Goal: Information Seeking & Learning: Learn about a topic

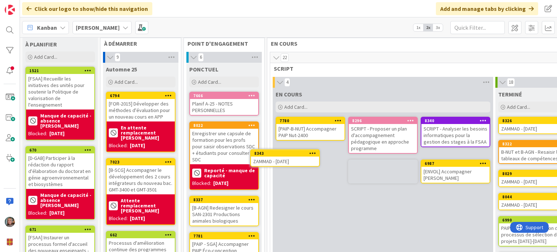
scroll to position [13, 0]
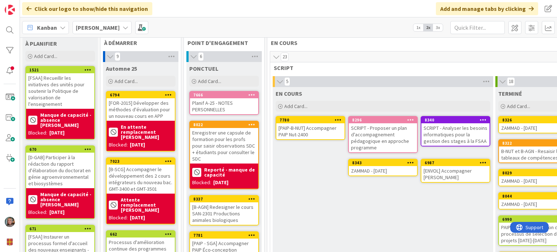
click at [60, 27] on icon at bounding box center [63, 28] width 6 height 6
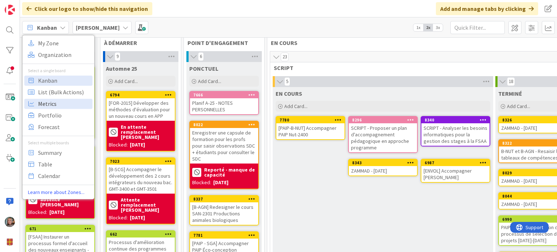
click at [55, 100] on span "Metrics" at bounding box center [64, 103] width 52 height 11
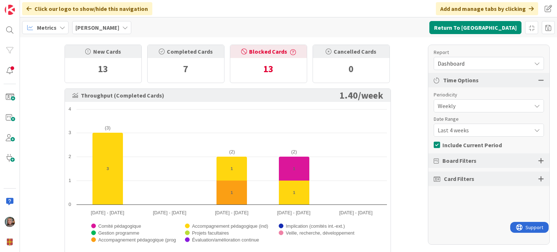
click at [89, 69] on div "13" at bounding box center [103, 69] width 77 height 22
click at [193, 64] on div "7" at bounding box center [186, 69] width 77 height 22
drag, startPoint x: 277, startPoint y: 61, endPoint x: 340, endPoint y: 56, distance: 62.6
click at [280, 61] on div "13" at bounding box center [268, 69] width 77 height 22
click at [340, 57] on div "Cancelled Cards" at bounding box center [351, 51] width 77 height 13
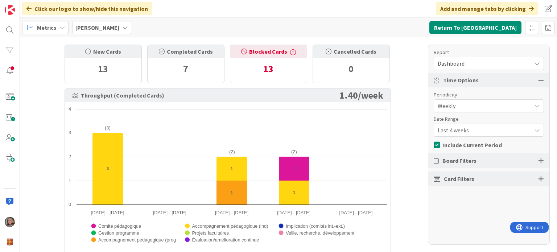
click at [534, 65] on div "Dashboard" at bounding box center [489, 63] width 110 height 13
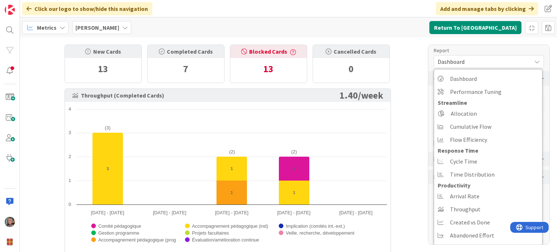
scroll to position [2, 0]
click at [478, 138] on span "Flow Efficiency" at bounding box center [468, 139] width 37 height 11
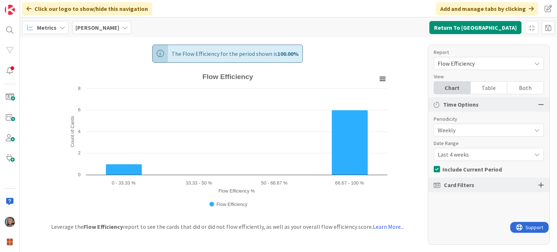
click at [460, 130] on span "Weekly" at bounding box center [483, 130] width 90 height 10
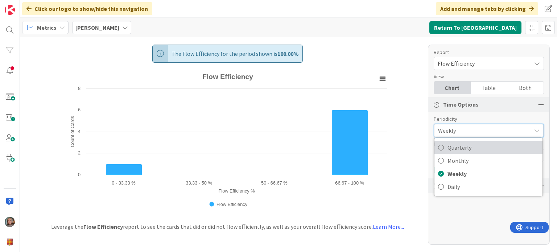
click at [470, 148] on span "Quarterly" at bounding box center [493, 147] width 91 height 11
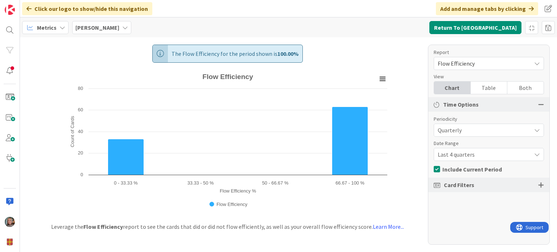
click at [471, 154] on span "Last 4 quarters" at bounding box center [483, 155] width 90 height 10
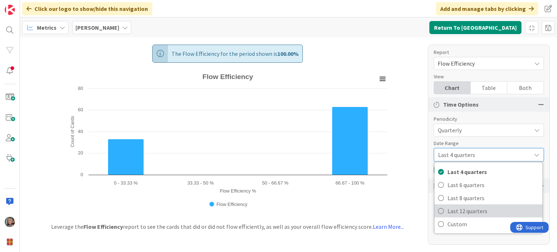
click at [468, 212] on span "Last 12 quarters" at bounding box center [493, 211] width 91 height 11
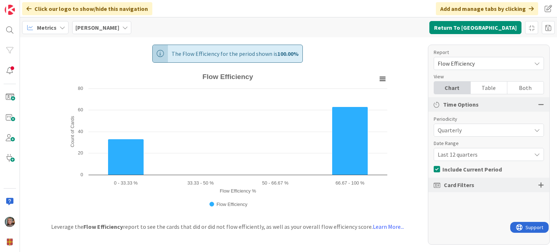
click at [501, 64] on span "Flow Efficiency" at bounding box center [483, 63] width 90 height 10
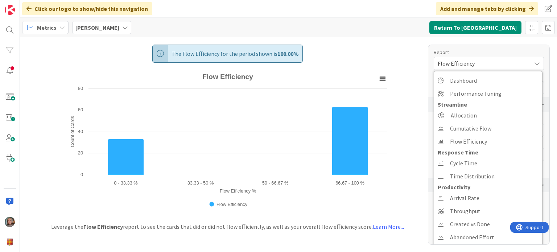
scroll to position [2, 0]
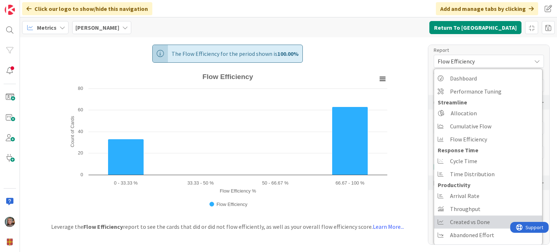
click at [461, 221] on span "Created vs Done" at bounding box center [470, 222] width 40 height 11
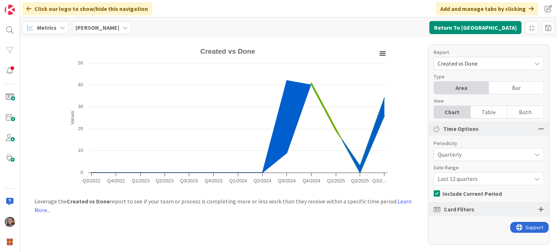
click at [464, 153] on span "Quarterly" at bounding box center [483, 155] width 90 height 10
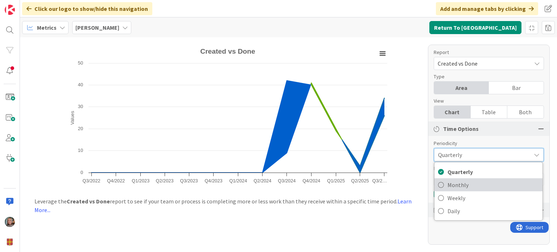
click at [454, 185] on span "Monthly" at bounding box center [493, 185] width 91 height 11
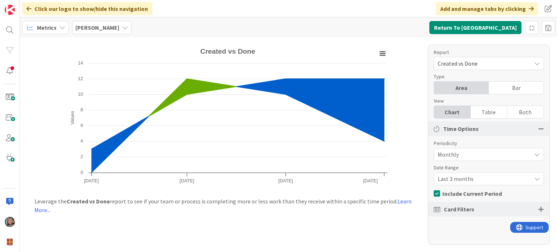
click at [526, 61] on span "Created vs Done" at bounding box center [483, 63] width 90 height 10
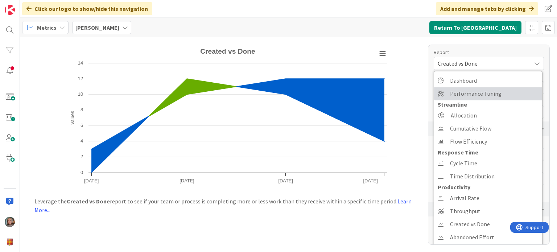
click at [477, 93] on span "Performance Tuning" at bounding box center [476, 93] width 52 height 11
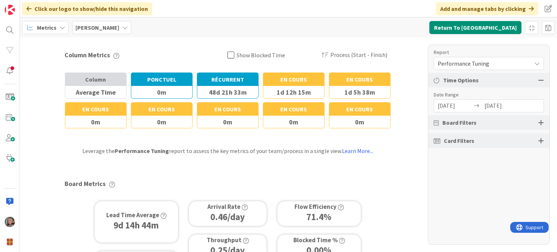
click at [496, 118] on div "Board Filters" at bounding box center [489, 122] width 121 height 15
click at [540, 122] on div at bounding box center [542, 122] width 6 height 7
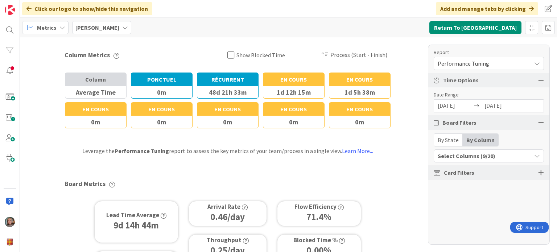
click at [507, 155] on div "Select Columns (9/20)" at bounding box center [482, 155] width 97 height 9
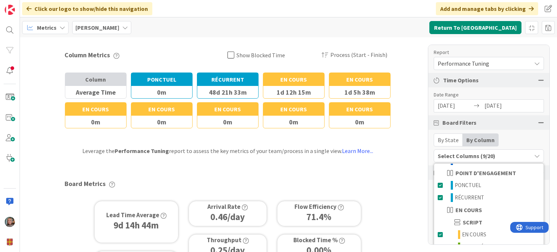
scroll to position [73, 0]
click at [512, 136] on div "By State By Column" at bounding box center [489, 140] width 110 height 13
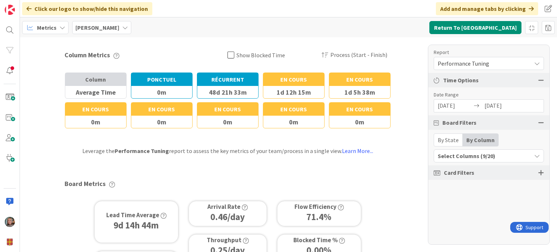
click at [501, 175] on div "Card Filters" at bounding box center [489, 172] width 121 height 15
click at [541, 171] on div at bounding box center [542, 172] width 6 height 7
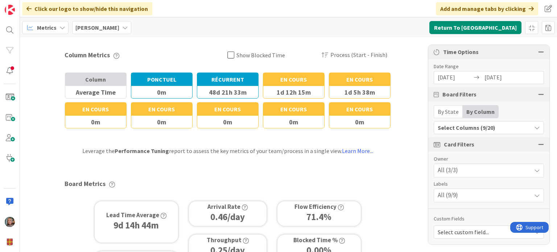
click at [467, 198] on div "All (9/9)" at bounding box center [489, 195] width 110 height 13
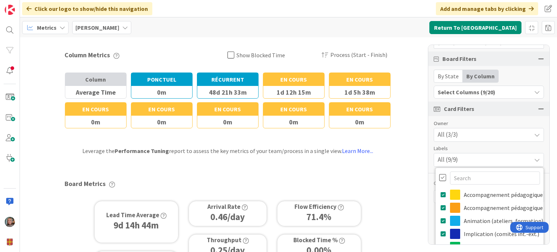
scroll to position [133, 0]
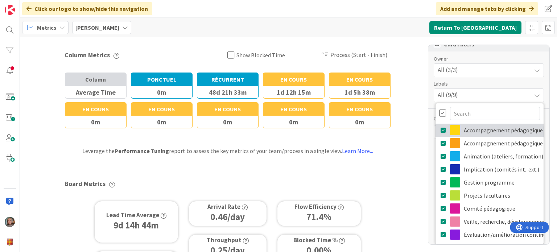
click at [477, 124] on link "Accompagnement pédagogique (ind)" at bounding box center [490, 130] width 108 height 13
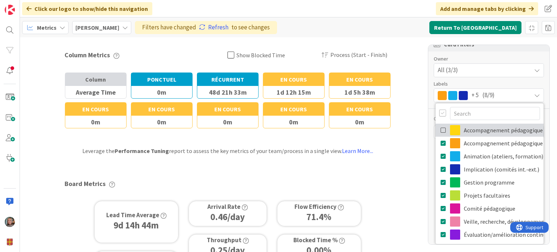
click at [477, 124] on link "Accompagnement pédagogique (ind)" at bounding box center [490, 130] width 108 height 13
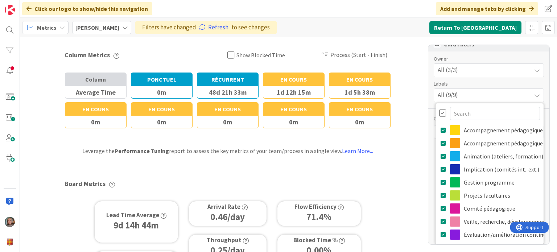
click at [415, 122] on div "Column Metrics Show Blocked Time Process (Start - Finish) Column Average Time B…" at bounding box center [288, 144] width 537 height 215
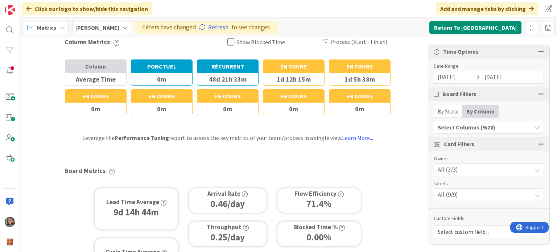
scroll to position [0, 0]
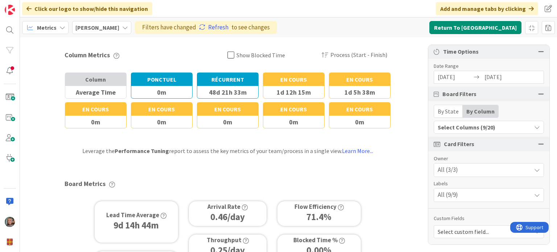
click at [539, 52] on div at bounding box center [542, 51] width 6 height 7
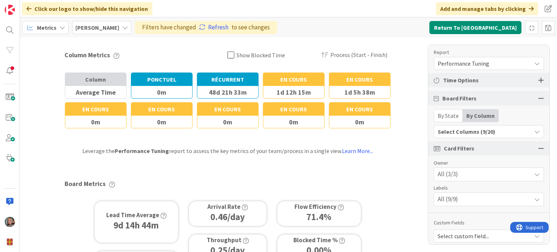
click at [535, 63] on div "Performance Tuning" at bounding box center [489, 63] width 110 height 13
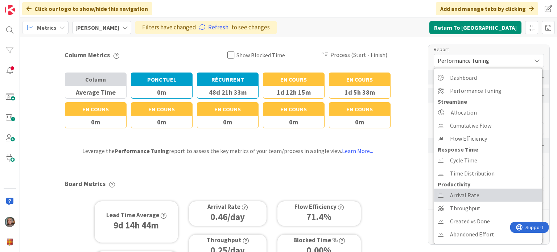
scroll to position [4, 0]
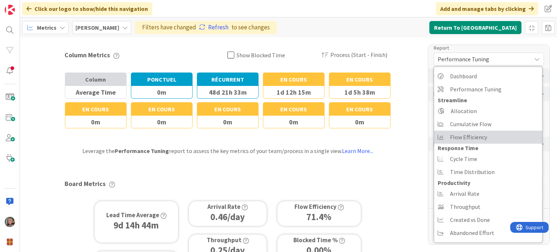
click at [463, 136] on span "Flow Efficiency" at bounding box center [468, 137] width 37 height 11
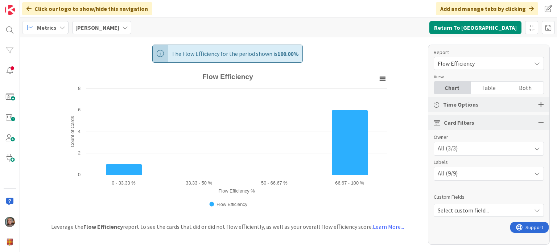
click at [489, 65] on span "Flow Efficiency" at bounding box center [483, 63] width 90 height 10
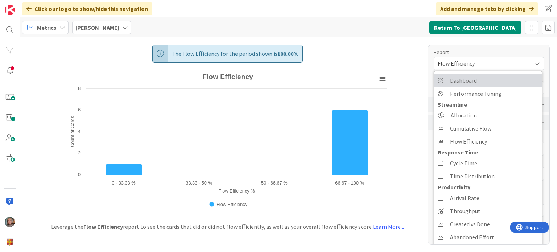
click at [470, 80] on span "Dashboard" at bounding box center [463, 80] width 27 height 11
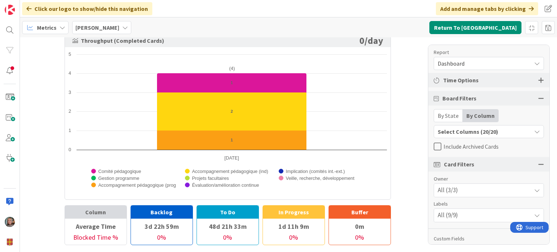
click at [490, 193] on div "All (3/3)" at bounding box center [489, 190] width 110 height 13
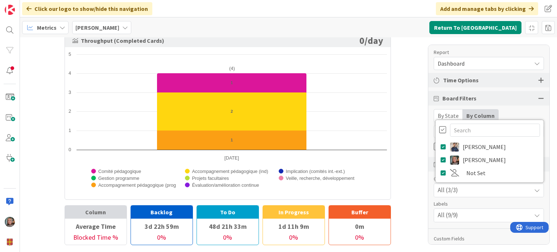
click at [490, 193] on div "All (3/3)" at bounding box center [489, 190] width 110 height 13
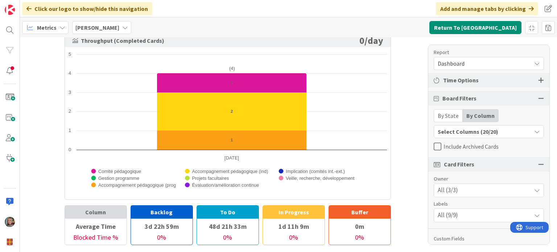
click at [472, 216] on div "All (9/9)" at bounding box center [489, 215] width 110 height 13
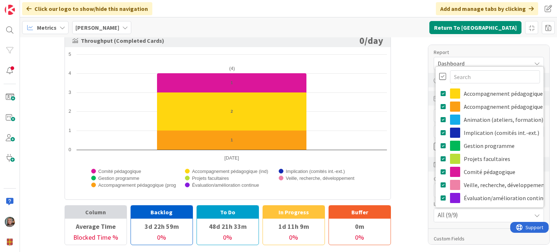
click at [472, 216] on div "All (9/9)" at bounding box center [489, 215] width 110 height 13
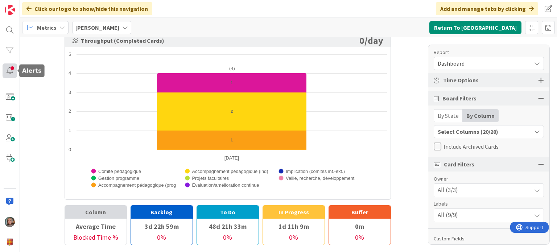
click at [7, 66] on div at bounding box center [10, 71] width 15 height 15
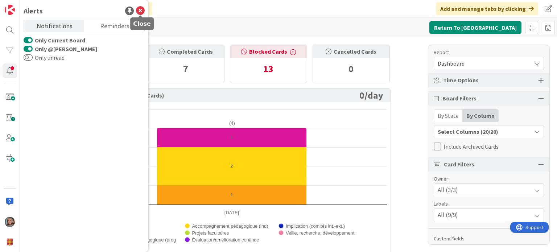
click at [140, 10] on icon at bounding box center [140, 11] width 9 height 9
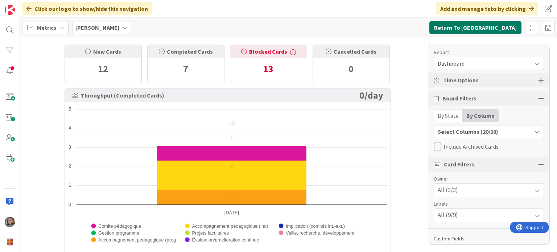
click at [484, 21] on button "Return To [GEOGRAPHIC_DATA]" at bounding box center [476, 27] width 92 height 13
